Goal: Find contact information

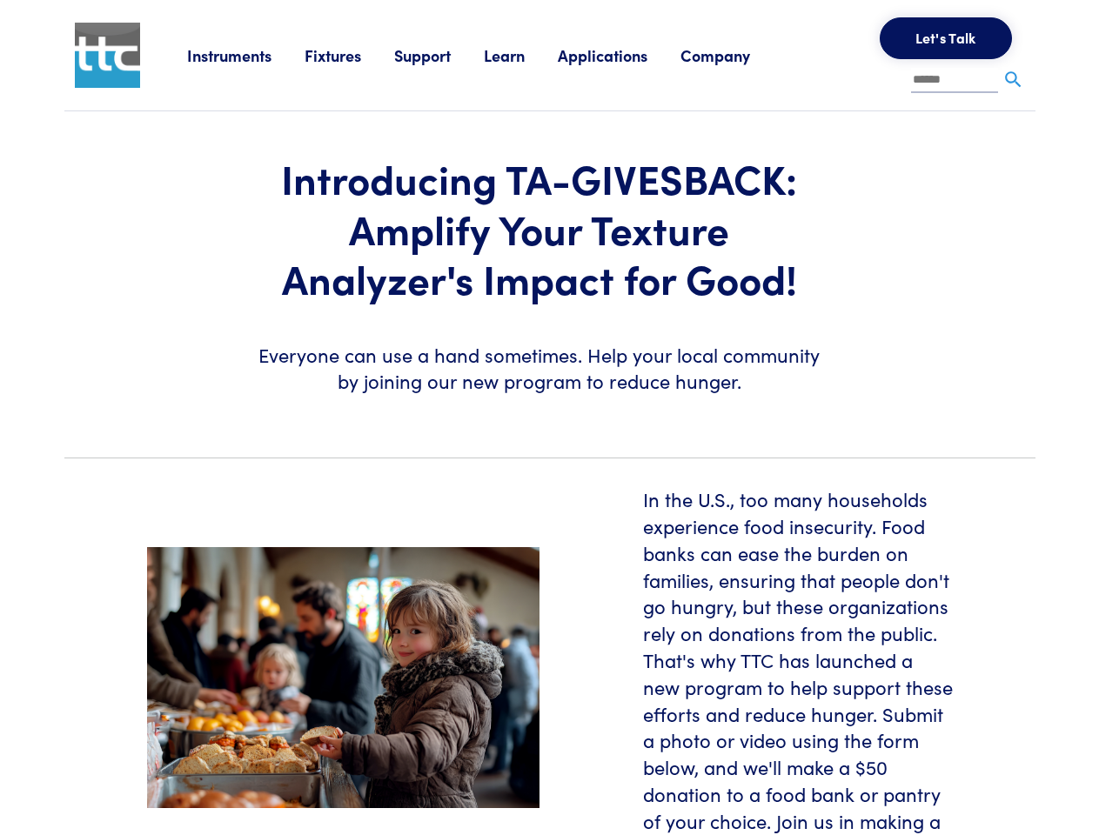
click at [549, 418] on section "Introducing TA-GIVESBACK: Amplify Your Texture Analyzer's Impact for Good! Ever…" at bounding box center [550, 277] width 992 height 332
click at [246, 55] on link "Instruments" at bounding box center [245, 55] width 117 height 22
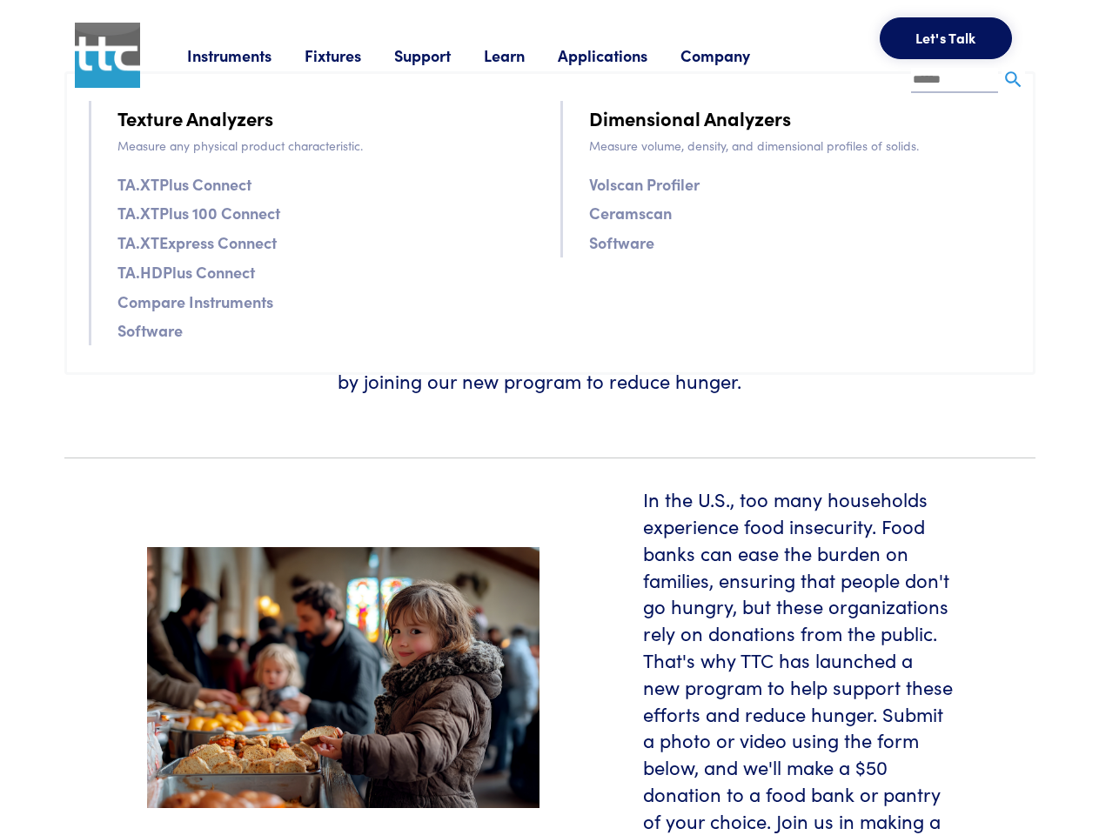
click at [351, 55] on link "Fixtures" at bounding box center [349, 55] width 90 height 22
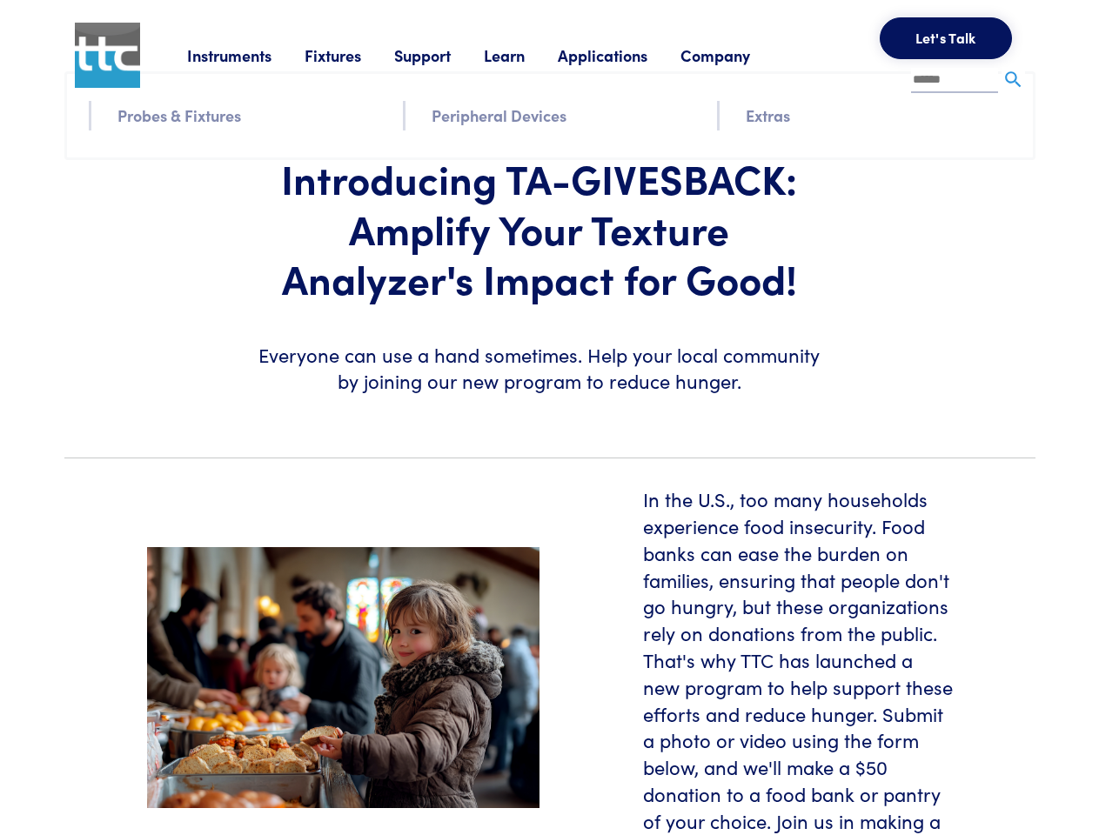
click at [442, 55] on link "Support" at bounding box center [439, 55] width 90 height 22
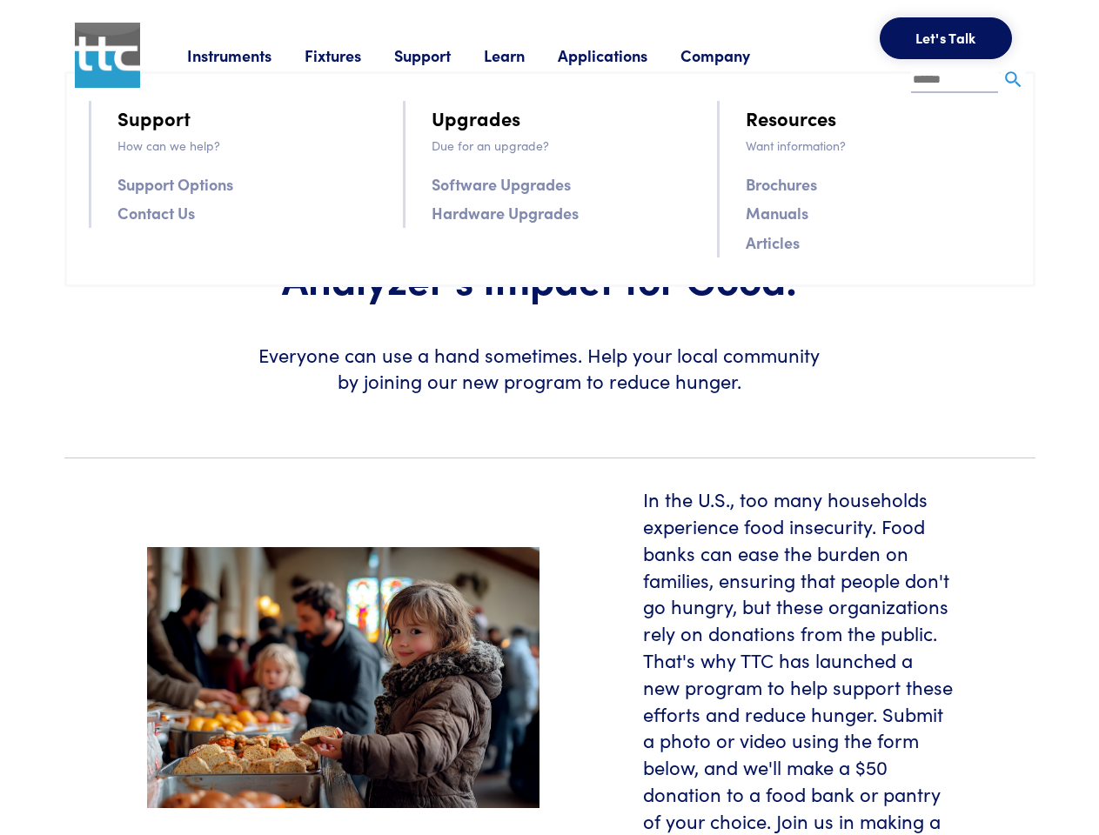
click at [525, 55] on link "Learn" at bounding box center [521, 55] width 74 height 22
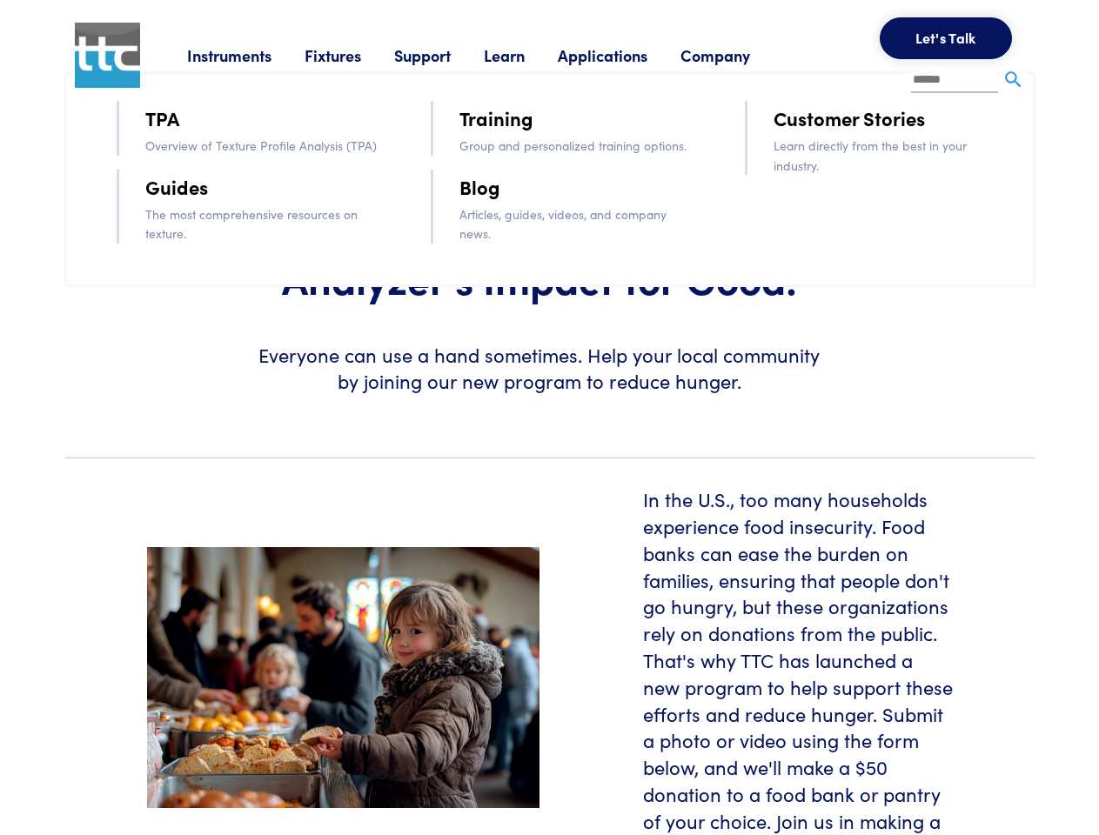
click at [625, 55] on link "Applications" at bounding box center [619, 55] width 123 height 22
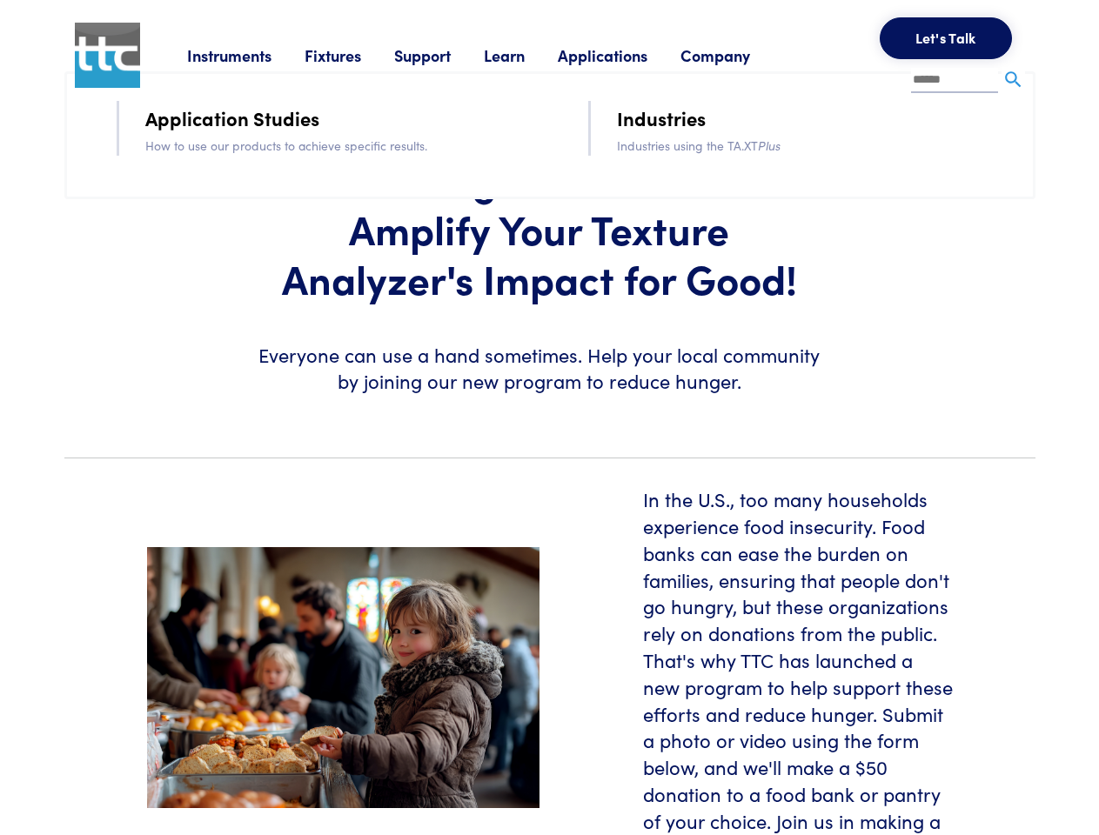
click at [738, 55] on link "Company" at bounding box center [731, 55] width 103 height 22
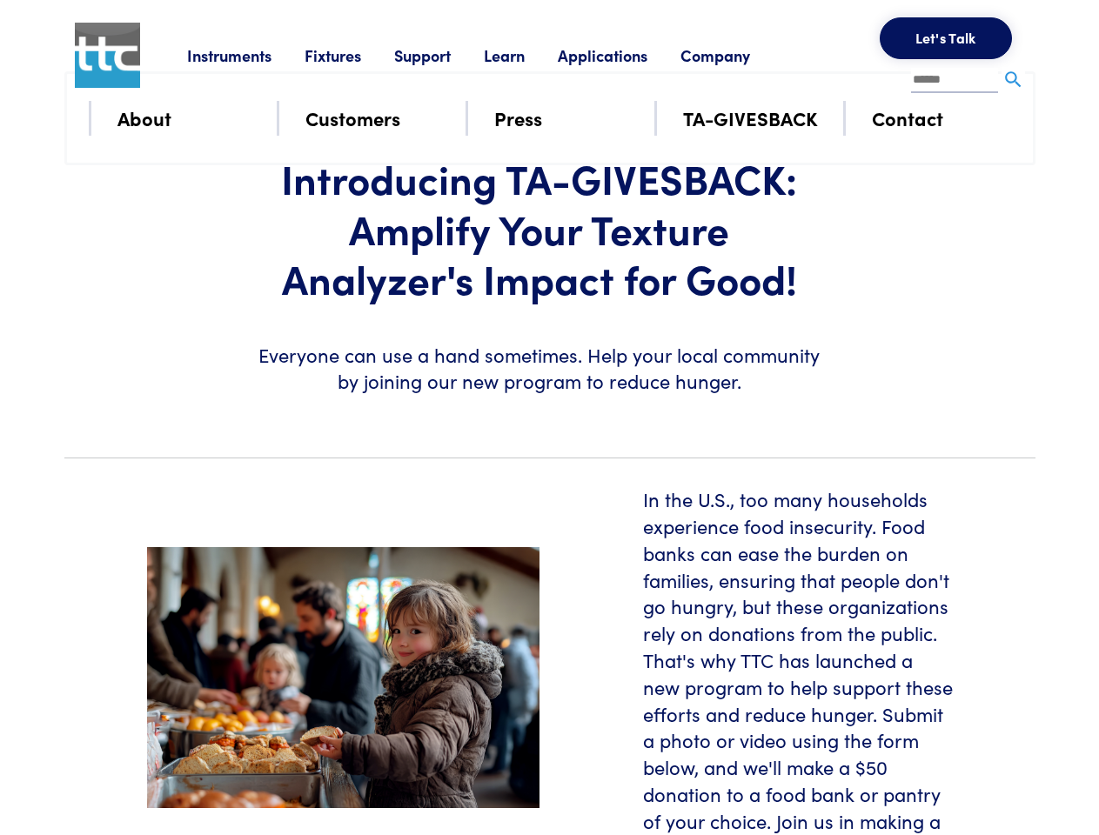
click at [946, 38] on button "Let's Talk" at bounding box center [945, 38] width 132 height 42
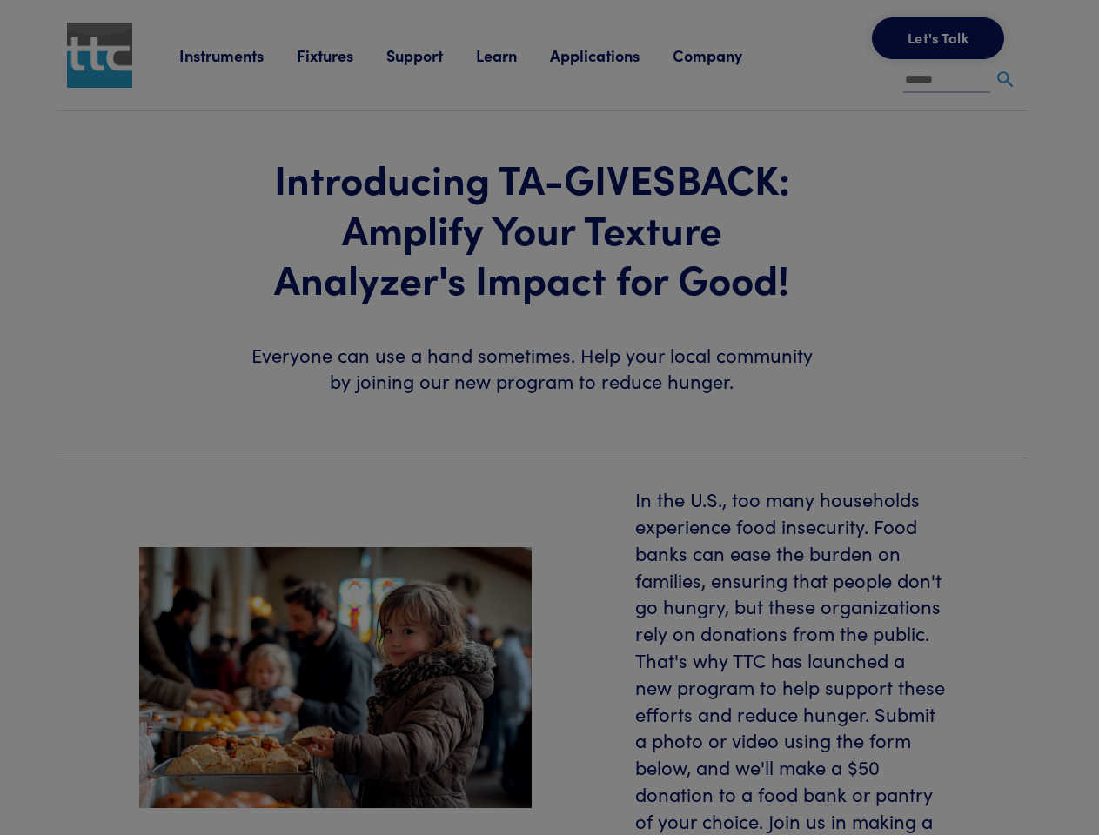
click at [0, 0] on div "**********" at bounding box center [0, 0] width 0 height 0
